Goal: Task Accomplishment & Management: Complete application form

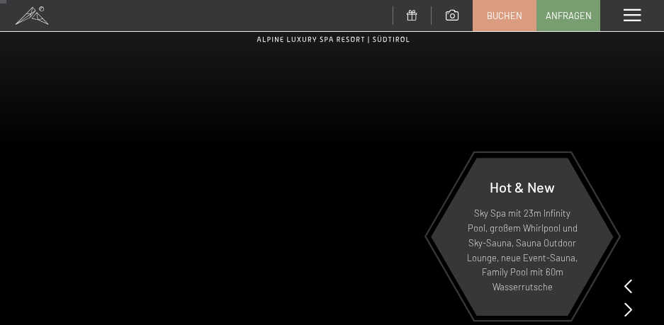
scroll to position [142, 0]
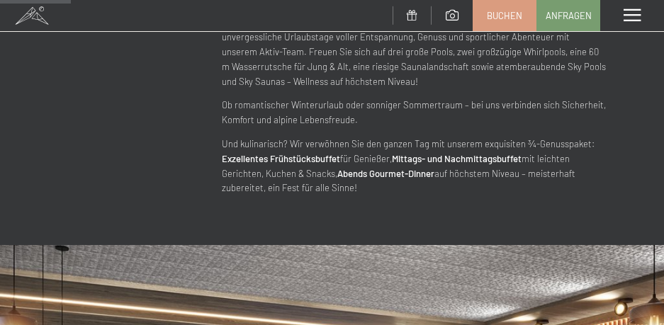
click at [632, 4] on div "Menü" at bounding box center [632, 15] width 64 height 31
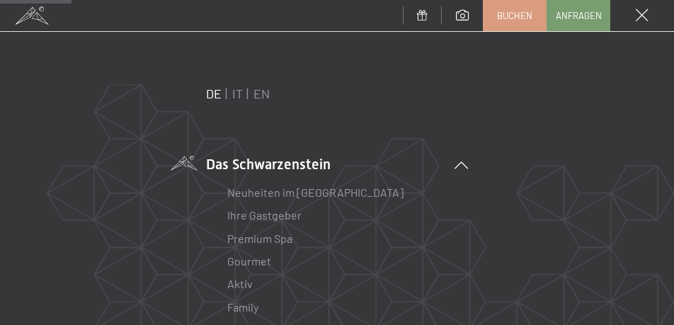
scroll to position [71, 0]
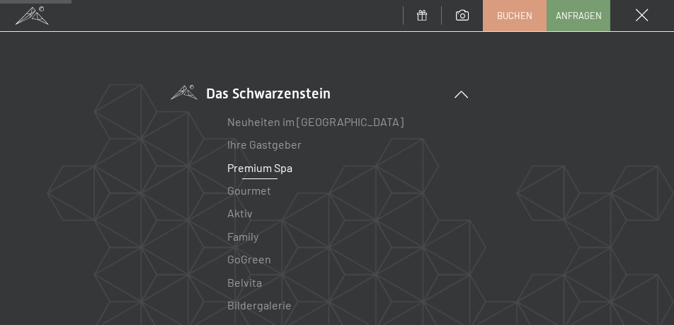
click at [263, 162] on link "Premium Spa" at bounding box center [259, 167] width 65 height 13
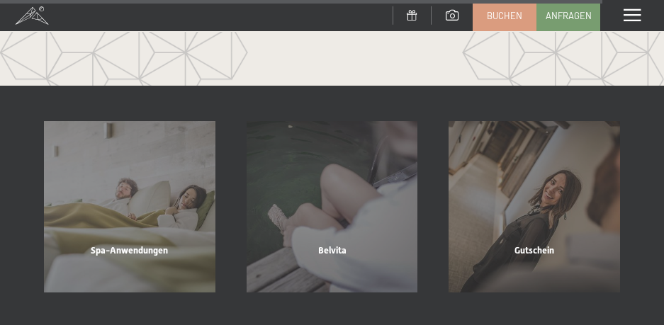
scroll to position [5382, 0]
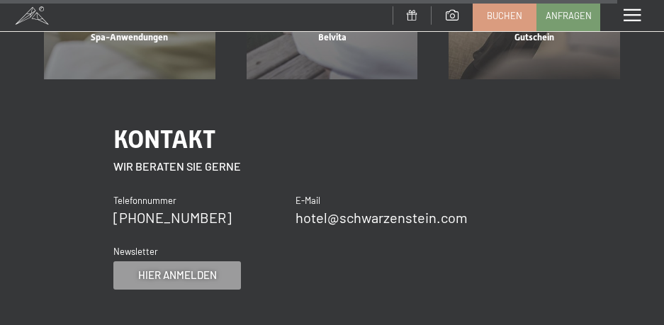
click at [634, 19] on span at bounding box center [631, 15] width 17 height 13
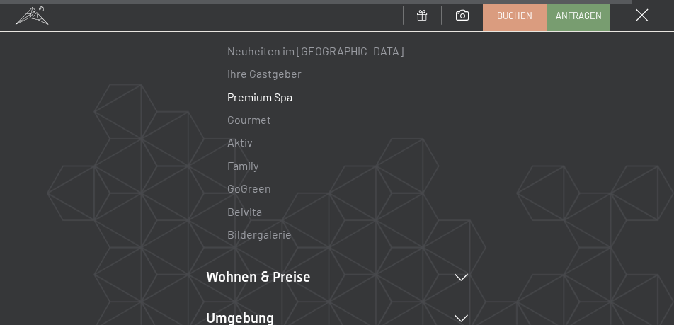
scroll to position [5657, 0]
click at [257, 94] on link "Premium Spa" at bounding box center [259, 96] width 65 height 13
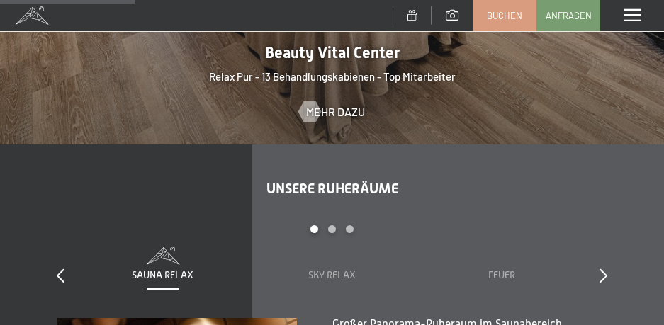
scroll to position [1416, 0]
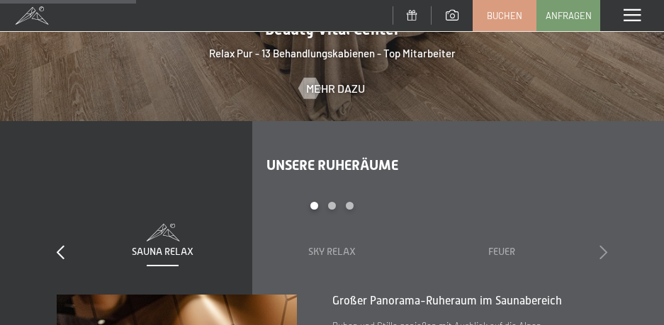
click at [599, 251] on icon at bounding box center [603, 252] width 8 height 14
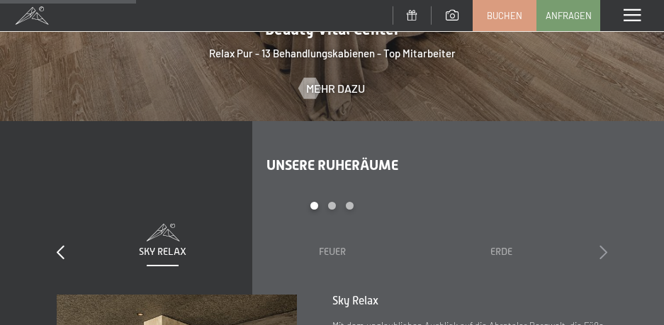
click at [599, 251] on icon at bounding box center [603, 252] width 8 height 14
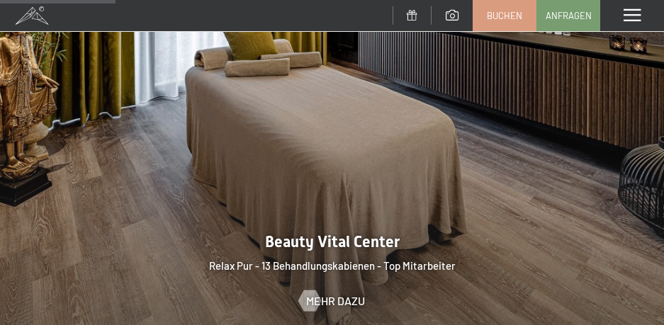
click at [627, 15] on span at bounding box center [631, 15] width 17 height 13
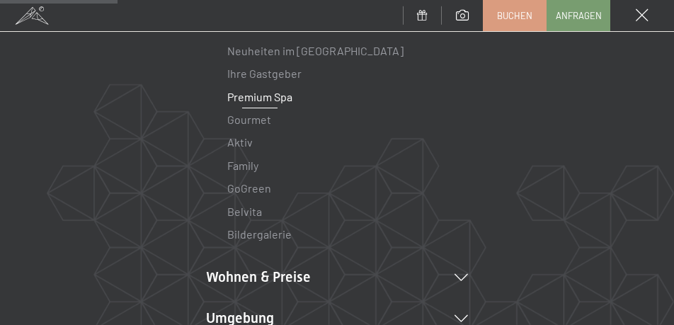
scroll to position [212, 0]
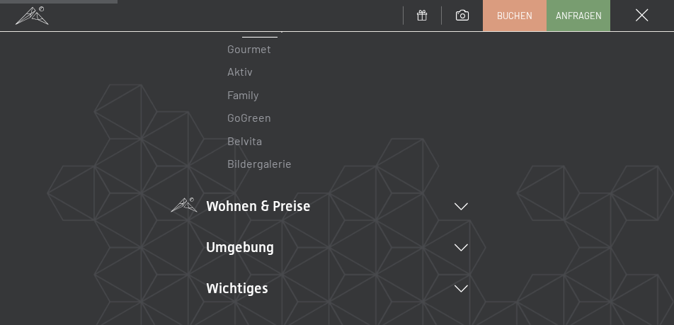
click at [462, 204] on icon at bounding box center [461, 206] width 13 height 7
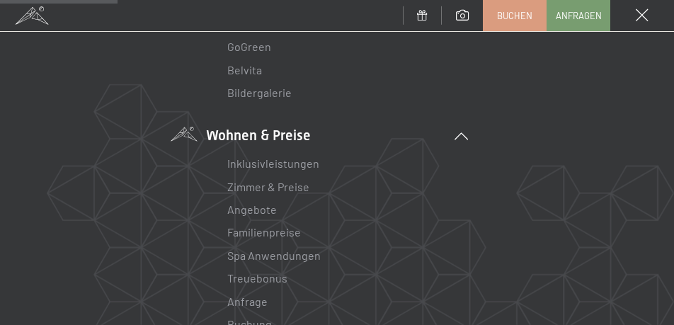
scroll to position [354, 0]
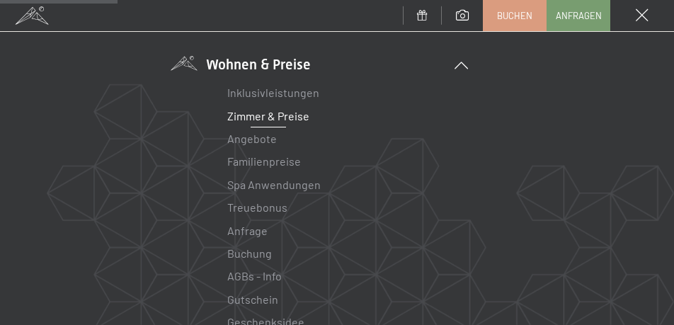
click at [271, 115] on link "Zimmer & Preise" at bounding box center [268, 115] width 82 height 13
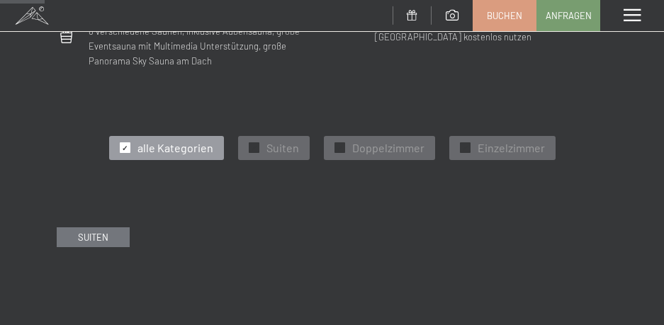
scroll to position [496, 0]
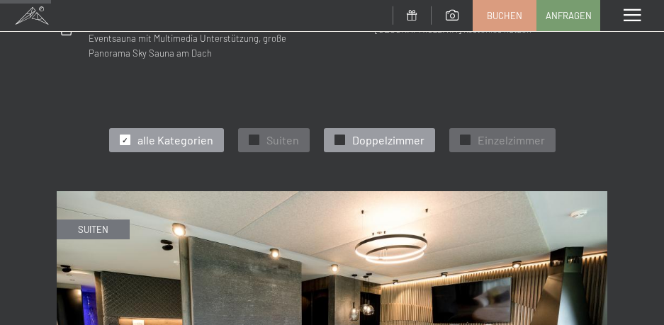
click at [339, 135] on span "✓" at bounding box center [339, 140] width 6 height 10
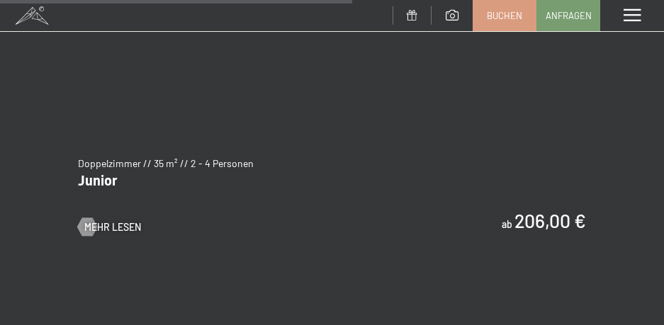
scroll to position [1700, 0]
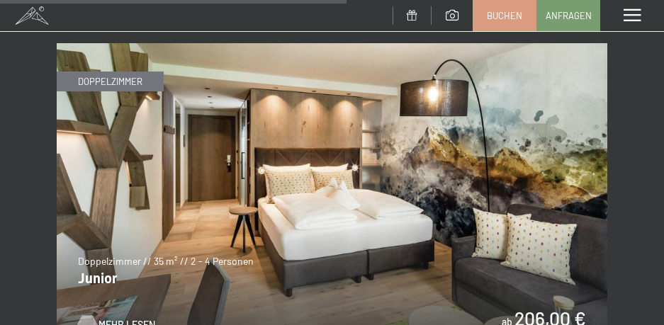
click at [110, 318] on span "Mehr Lesen" at bounding box center [126, 325] width 57 height 14
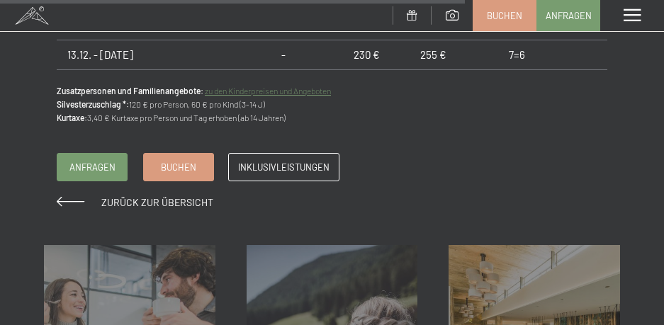
scroll to position [1558, 0]
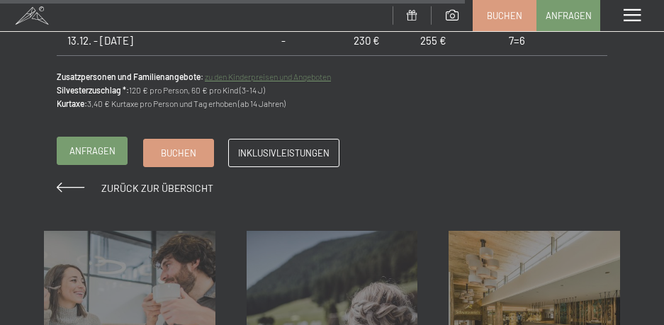
click at [86, 147] on span "Anfragen" at bounding box center [92, 150] width 46 height 13
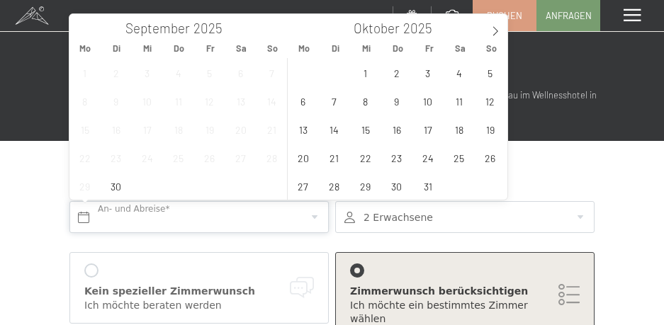
click at [305, 212] on input "text" at bounding box center [198, 217] width 259 height 32
click at [494, 30] on icon at bounding box center [495, 31] width 10 height 10
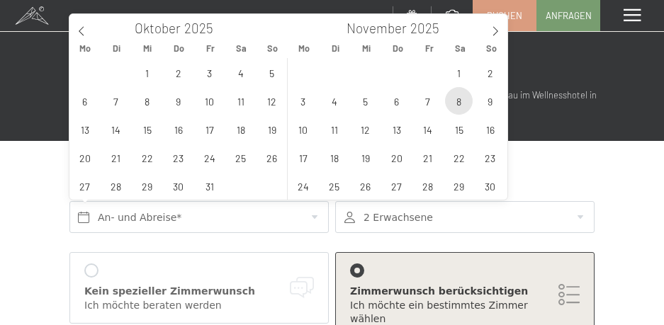
click at [457, 102] on span "8" at bounding box center [459, 101] width 28 height 28
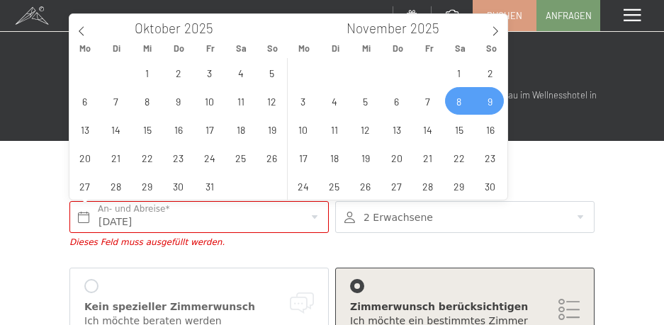
click at [483, 98] on span "9" at bounding box center [490, 101] width 28 height 28
type input "Sa. 08.11.2025 - So. 09.11.2025"
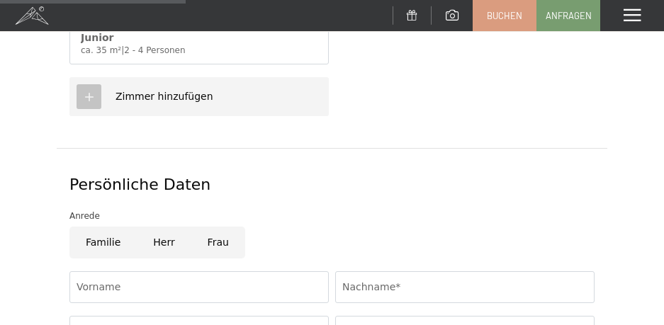
scroll to position [496, 0]
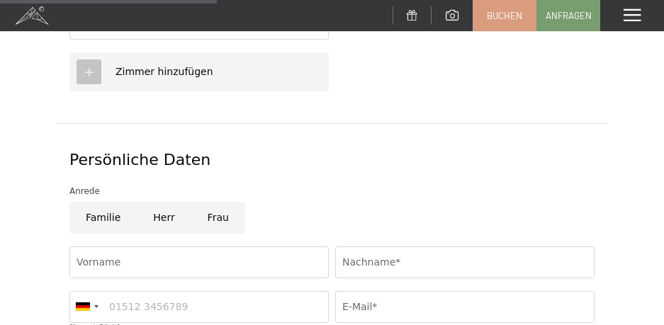
click at [212, 202] on input "Frau" at bounding box center [218, 218] width 54 height 32
radio input "true"
click at [176, 249] on input "Vorname" at bounding box center [198, 262] width 259 height 32
type input "Katrin"
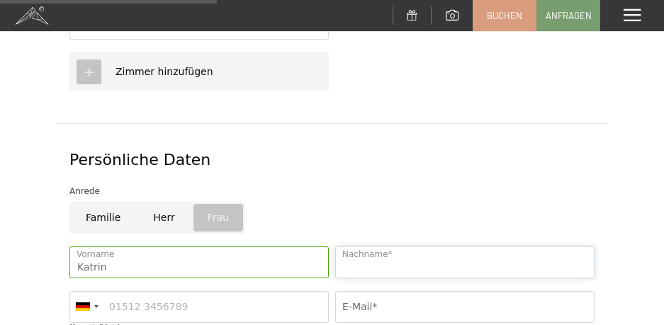
click at [376, 254] on input "Nachname*" at bounding box center [464, 262] width 259 height 32
type input "Huber"
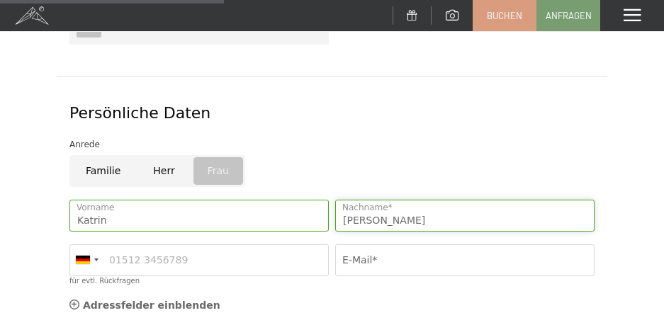
scroll to position [567, 0]
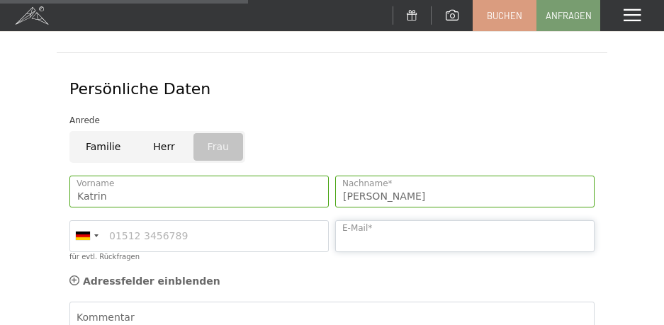
click at [397, 221] on input "E-Mail*" at bounding box center [464, 236] width 259 height 32
type input "katrinhuber333@gmail.com"
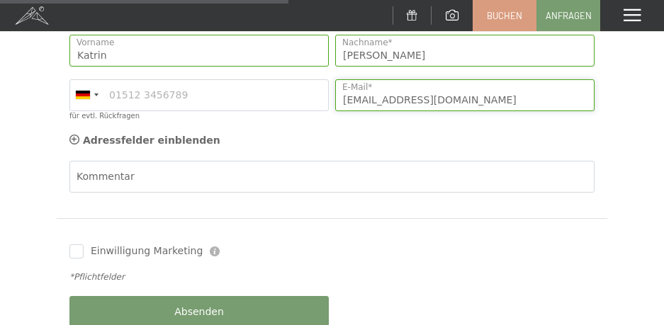
scroll to position [708, 0]
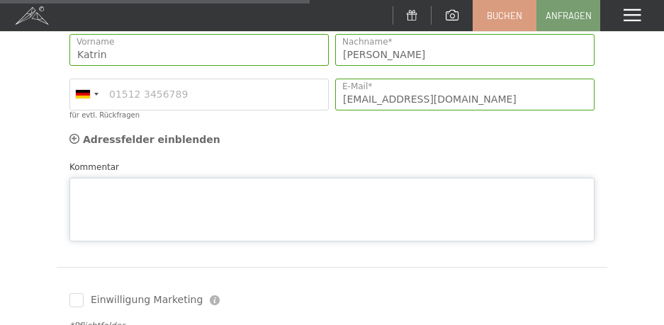
click at [214, 160] on div "Kommentar" at bounding box center [331, 200] width 525 height 81
click at [140, 178] on textarea "Kommentar" at bounding box center [331, 210] width 525 height 64
paste textarea "Guten Tag, ist dieser Preis für diese Datum so fixiert oder bekommen Einheimisc…"
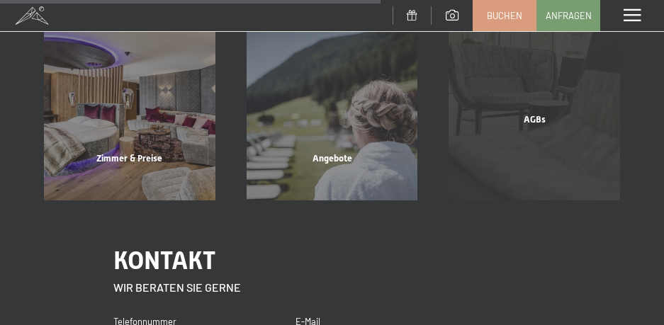
scroll to position [850, 0]
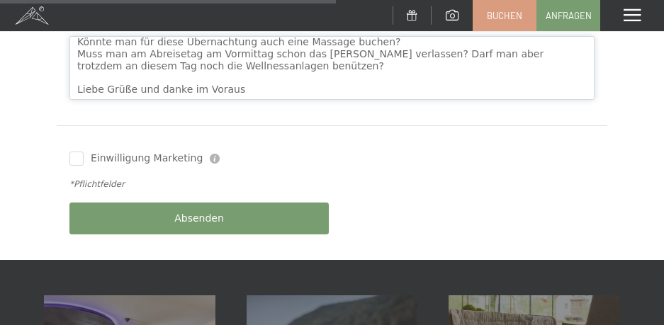
type textarea "Guten Tag, ist dieser Preis für diese Datum so fixiert oder bekommen Einheimisc…"
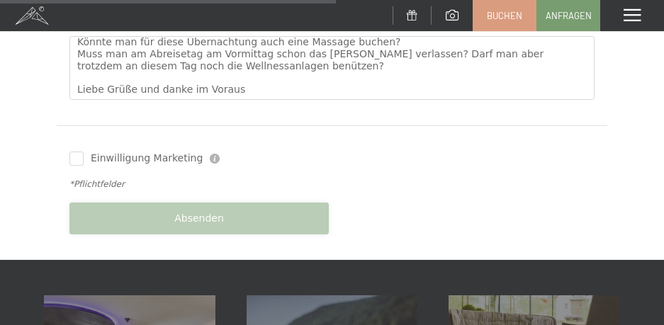
click at [185, 212] on span "Absenden" at bounding box center [199, 219] width 50 height 14
